Goal: Information Seeking & Learning: Learn about a topic

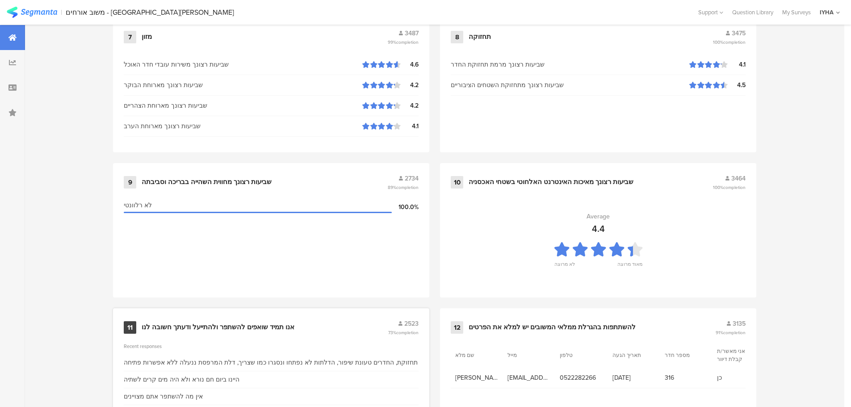
scroll to position [903, 0]
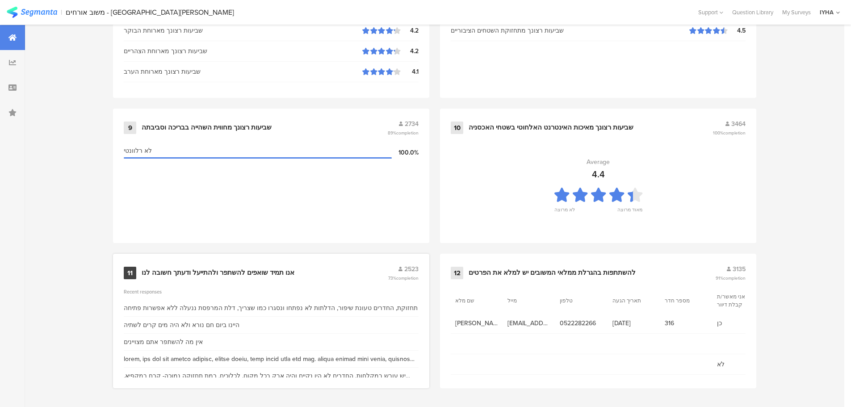
click at [199, 273] on div "אנו תמיד שואפים להשתפר ולהתייעל ודעתך חשובה לנו" at bounding box center [218, 272] width 153 height 9
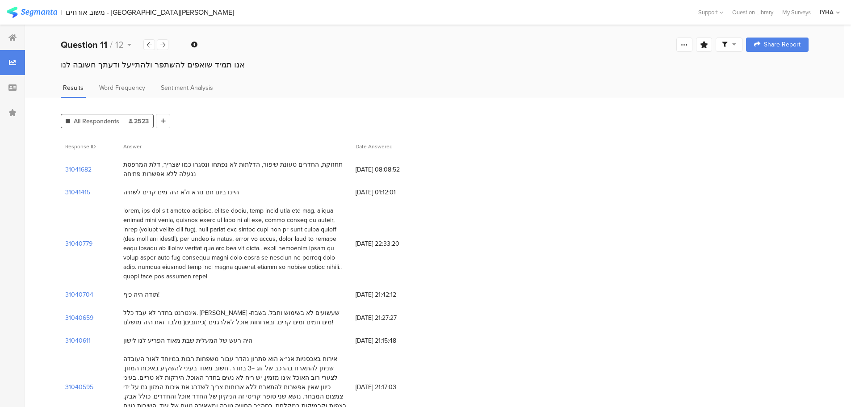
drag, startPoint x: 230, startPoint y: 192, endPoint x: 123, endPoint y: 192, distance: 106.8
click at [123, 192] on div "היינו ביום חם נורא ולא היה מים קרים לשתיה" at bounding box center [235, 192] width 232 height 18
drag, startPoint x: 336, startPoint y: 163, endPoint x: 121, endPoint y: 172, distance: 215.5
click at [121, 172] on div "תחזוקת, החדרים טעונת שיפור, הדלתות לא נפתחו ונסגרו כמו שצריך, דלת המרפסת ננעלה …" at bounding box center [235, 169] width 232 height 28
click at [151, 171] on div "תחזוקת, החדרים טעונת שיפור, הדלתות לא נפתחו ונסגרו כמו שצריך, דלת המרפסת ננעלה …" at bounding box center [234, 169] width 223 height 19
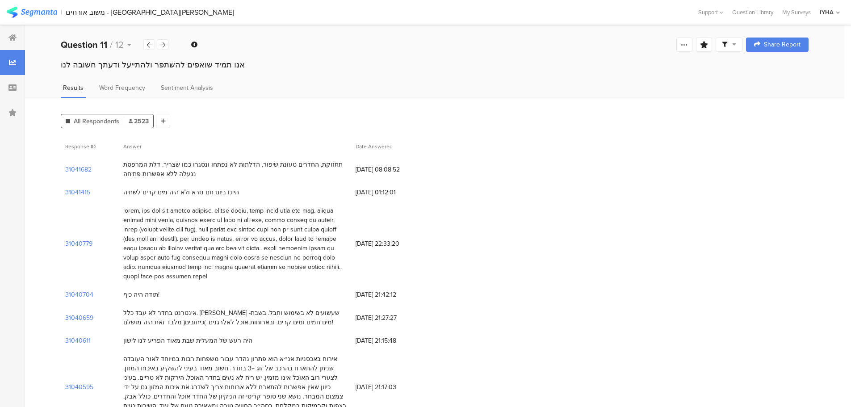
click at [151, 171] on div "תחזוקת, החדרים טעונת שיפור, הדלתות לא נפתחו ונסגרו כמו שצריך, דלת המרפסת ננעלה …" at bounding box center [234, 169] width 223 height 19
